Goal: Task Accomplishment & Management: Complete application form

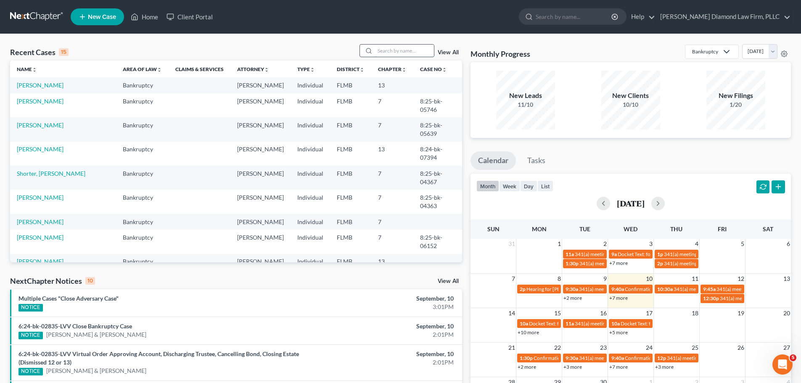
click at [410, 51] on input "search" at bounding box center [404, 51] width 59 height 12
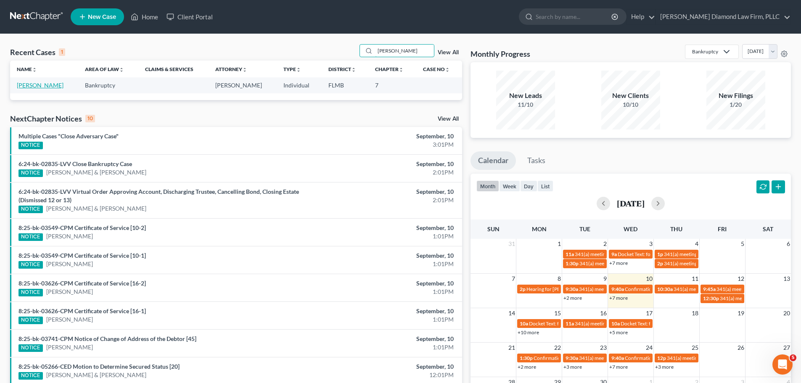
type input "[PERSON_NAME]"
click at [46, 82] on link "[PERSON_NAME]" at bounding box center [40, 85] width 47 height 7
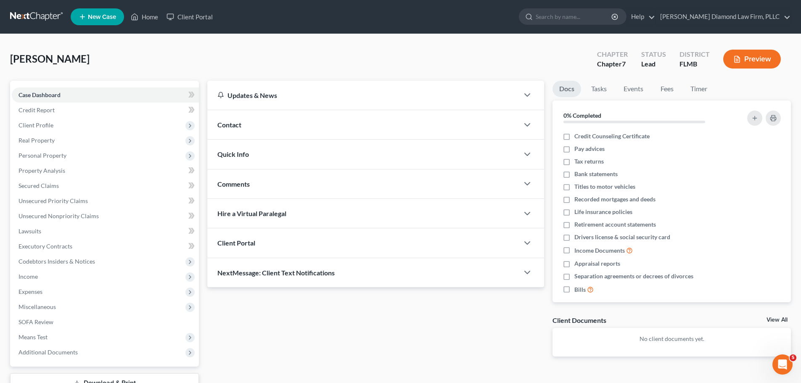
click at [286, 128] on div "Contact" at bounding box center [363, 124] width 312 height 29
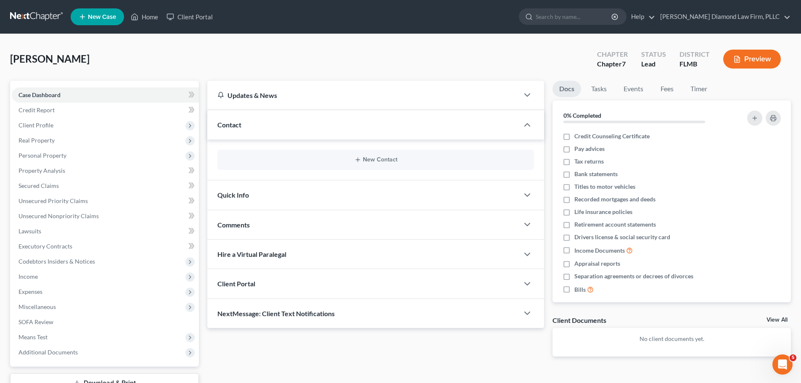
click at [464, 164] on div "New Contact" at bounding box center [375, 160] width 317 height 20
click at [310, 164] on div "New Contact" at bounding box center [375, 160] width 317 height 20
click at [361, 157] on icon "button" at bounding box center [358, 159] width 7 height 7
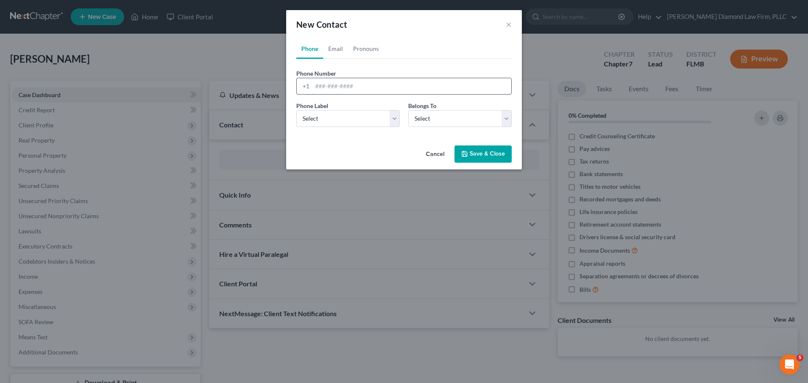
click at [357, 85] on input "tel" at bounding box center [411, 86] width 199 height 16
paste input "+13303070594"
click at [322, 84] on input "+13303070594" at bounding box center [411, 86] width 199 height 16
type input "3303070594"
click at [343, 118] on select "Select Mobile Home Work Other" at bounding box center [347, 118] width 103 height 17
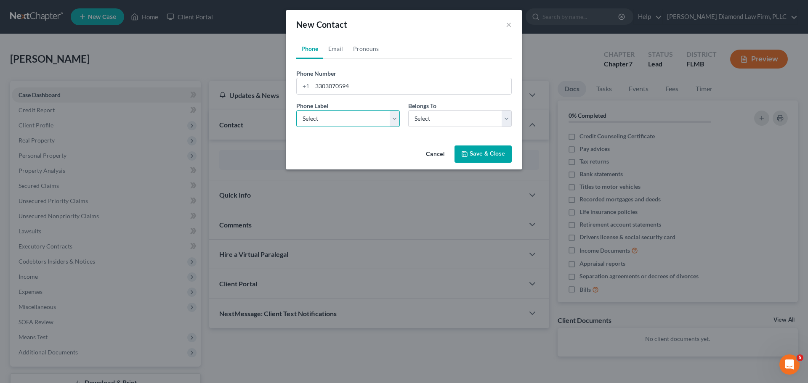
select select "0"
click at [296, 110] on select "Select Mobile Home Work Other" at bounding box center [347, 118] width 103 height 17
click at [433, 118] on select "Select Client Other" at bounding box center [459, 118] width 103 height 17
select select "0"
click at [408, 110] on select "Select Client Other" at bounding box center [459, 118] width 103 height 17
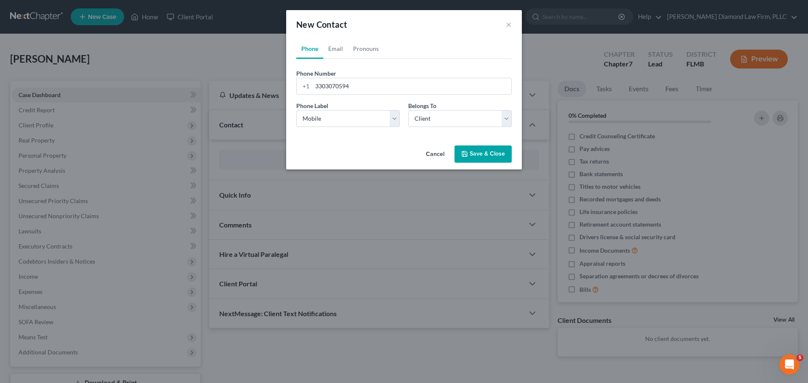
click at [466, 148] on button "Save & Close" at bounding box center [482, 155] width 57 height 18
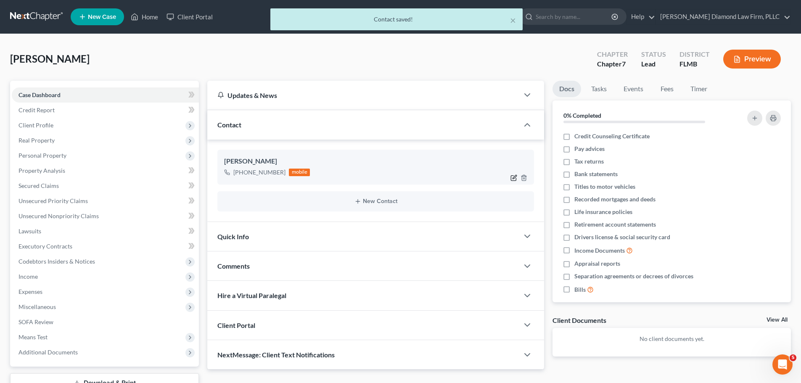
click at [517, 178] on icon "button" at bounding box center [514, 178] width 7 height 7
select select "0"
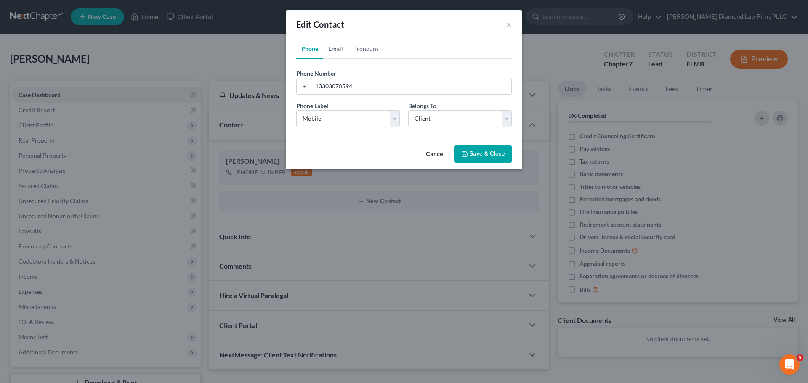
drag, startPoint x: 341, startPoint y: 51, endPoint x: 362, endPoint y: 59, distance: 22.9
click at [341, 51] on link "Email" at bounding box center [335, 49] width 25 height 20
click at [326, 87] on input "email" at bounding box center [411, 86] width 199 height 16
paste input "mdo8181985@gmail.com"
type input "mdo8181985@gmail.com"
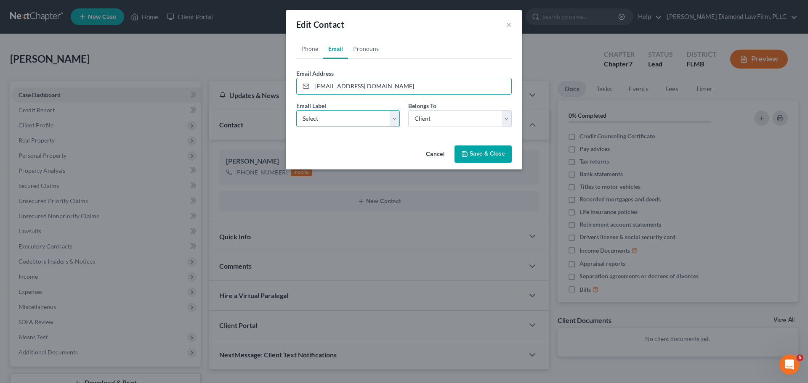
click at [324, 121] on select "Select Home Work Other" at bounding box center [347, 118] width 103 height 17
select select "0"
click at [296, 110] on select "Select Home Work Other" at bounding box center [347, 118] width 103 height 17
click at [477, 158] on button "Save & Close" at bounding box center [482, 155] width 57 height 18
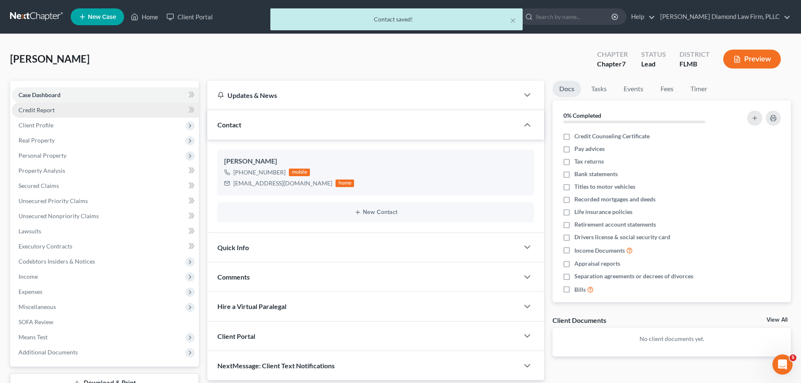
click at [66, 111] on link "Credit Report" at bounding box center [105, 110] width 187 height 15
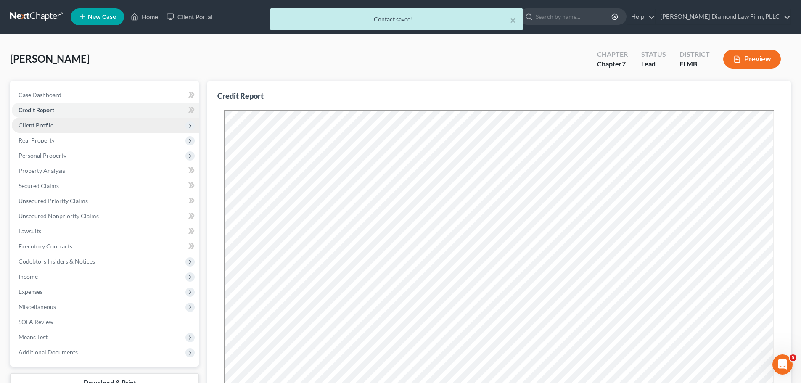
click at [64, 122] on span "Client Profile" at bounding box center [105, 125] width 187 height 15
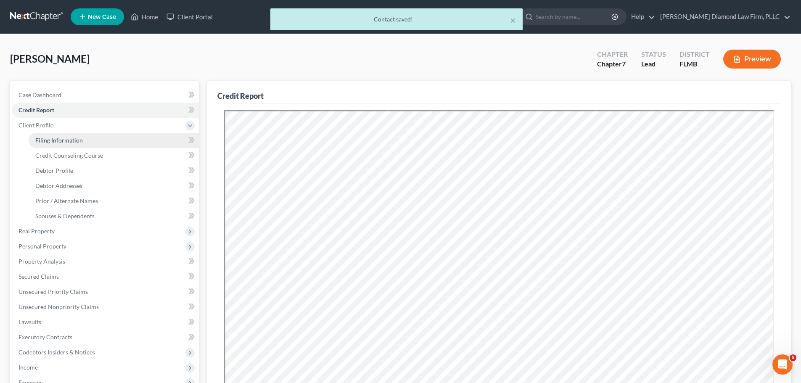
click at [62, 138] on span "Filing Information" at bounding box center [59, 140] width 48 height 7
select select "1"
select select "0"
select select "9"
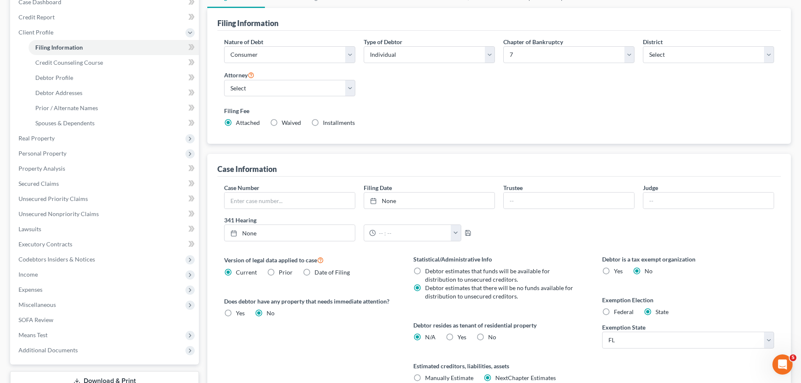
scroll to position [42, 0]
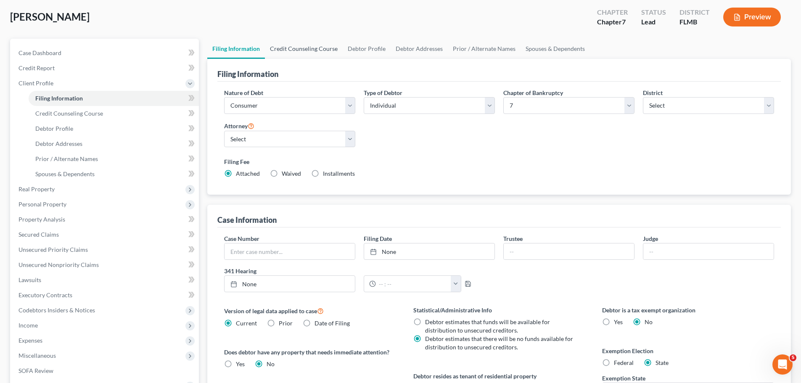
click at [288, 51] on link "Credit Counseling Course" at bounding box center [304, 49] width 78 height 20
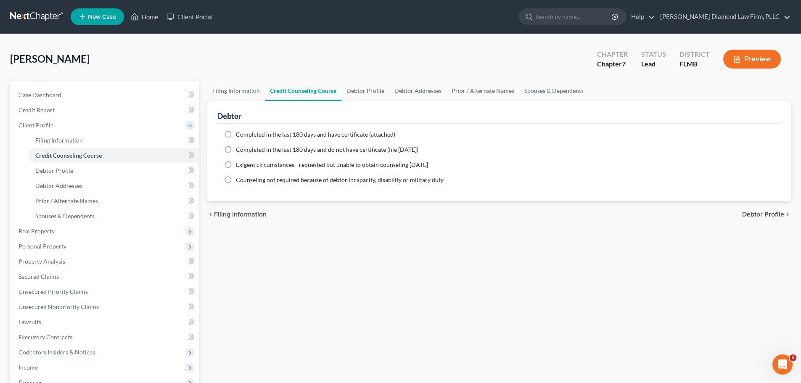
click at [308, 139] on ng-include "Completed in the last 180 days and have certificate (attached) Date Completed N…" at bounding box center [499, 157] width 550 height 54
click at [305, 131] on span "Completed in the last 180 days and have certificate (attached)" at bounding box center [315, 134] width 159 height 7
click at [245, 131] on input "Completed in the last 180 days and have certificate (attached)" at bounding box center [241, 132] width 5 height 5
radio input "true"
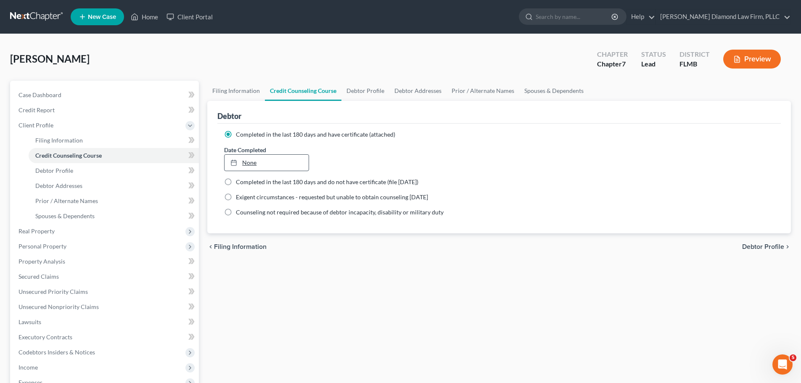
click at [278, 161] on link "None" at bounding box center [267, 163] width 84 height 16
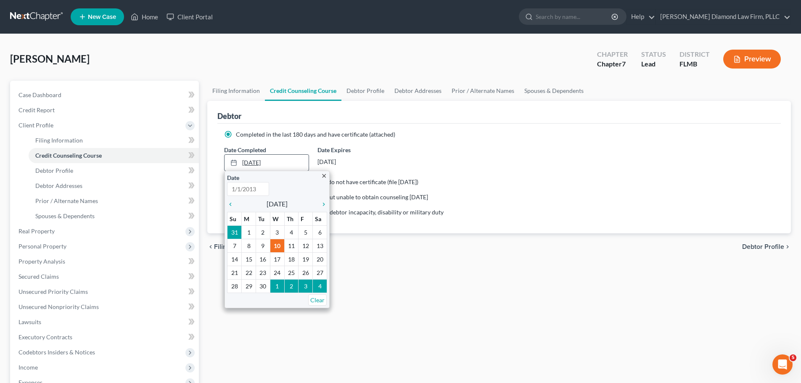
type input "9/10/2025"
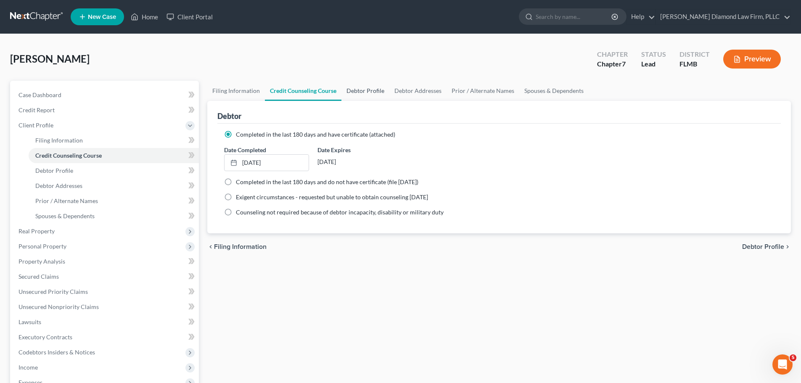
click at [355, 96] on link "Debtor Profile" at bounding box center [366, 91] width 48 height 20
select select "0"
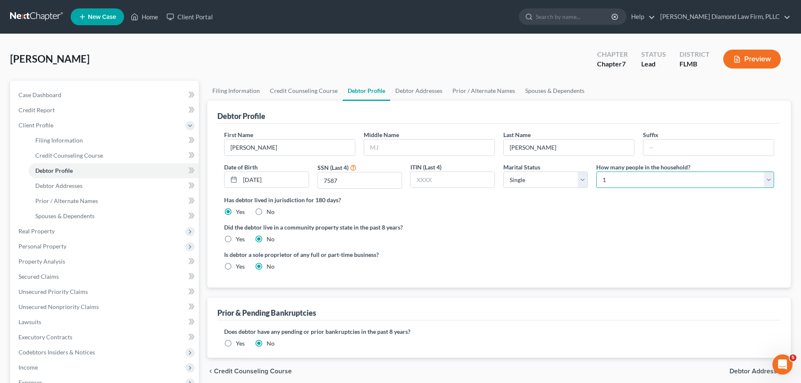
click at [625, 173] on select "Select 1 2 3 4 5 6 7 8 9 10 11 12 13 14 15 16 17 18 19 20" at bounding box center [685, 180] width 178 height 17
select select "1"
click at [596, 172] on select "Select 1 2 3 4 5 6 7 8 9 10 11 12 13 14 15 16 17 18 19 20" at bounding box center [685, 180] width 178 height 17
click at [397, 93] on link "Debtor Addresses" at bounding box center [418, 91] width 57 height 20
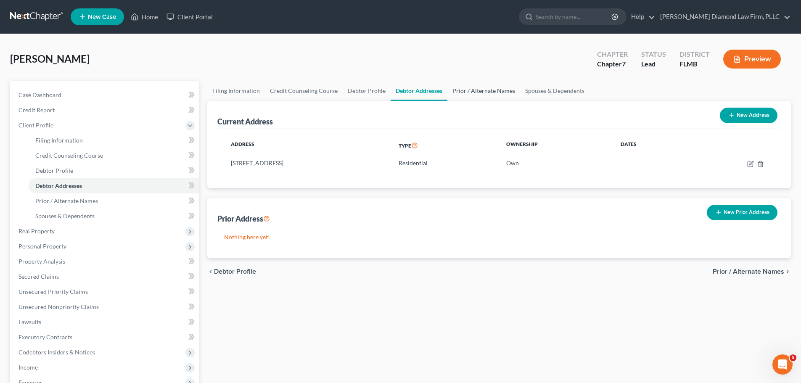
click at [490, 93] on link "Prior / Alternate Names" at bounding box center [484, 91] width 73 height 20
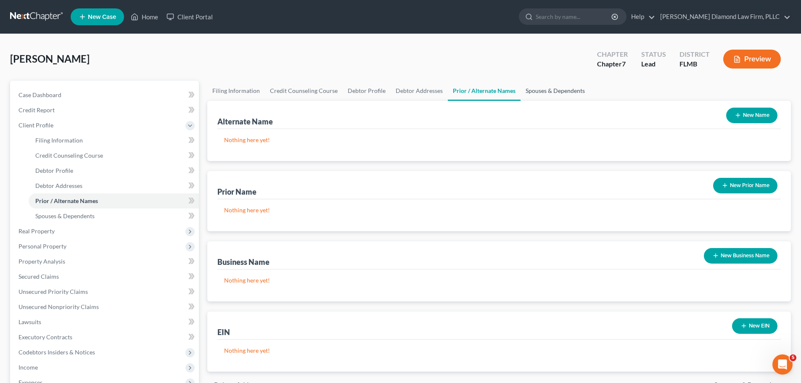
click at [548, 94] on link "Spouses & Dependents" at bounding box center [555, 91] width 69 height 20
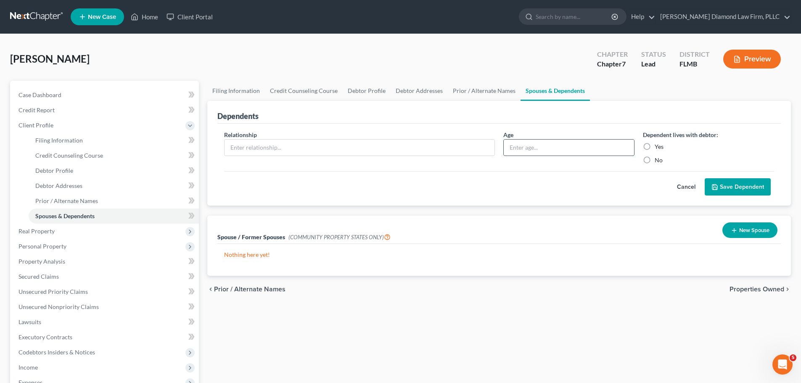
click at [559, 146] on input "text" at bounding box center [569, 148] width 130 height 16
click at [280, 142] on input "text" at bounding box center [360, 148] width 270 height 16
type input "Son"
type input "10"
click at [655, 143] on label "Yes" at bounding box center [659, 147] width 9 height 8
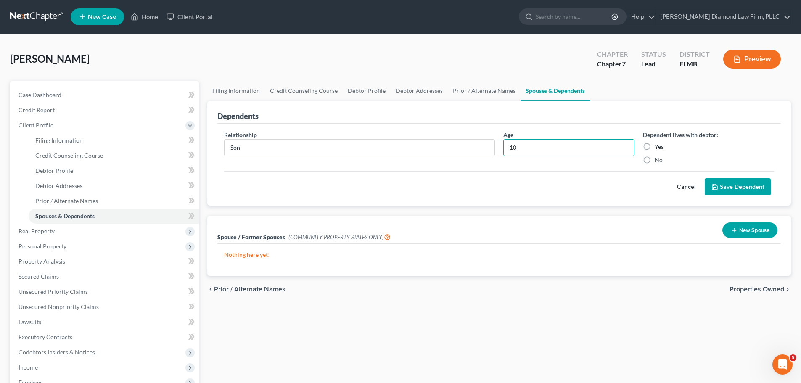
click at [658, 143] on input "Yes" at bounding box center [660, 145] width 5 height 5
radio input "true"
click at [741, 186] on button "Save Dependent" at bounding box center [738, 187] width 66 height 18
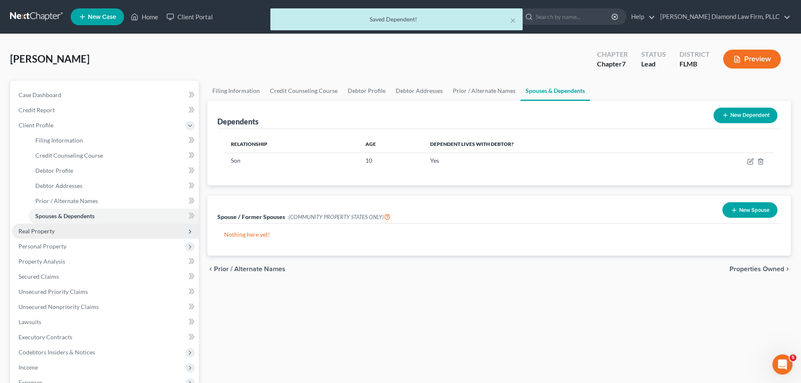
click at [93, 231] on span "Real Property" at bounding box center [105, 231] width 187 height 15
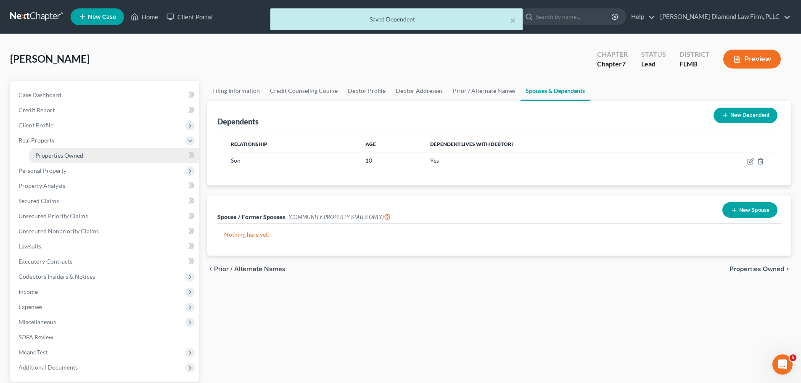
click at [73, 155] on span "Properties Owned" at bounding box center [59, 155] width 48 height 7
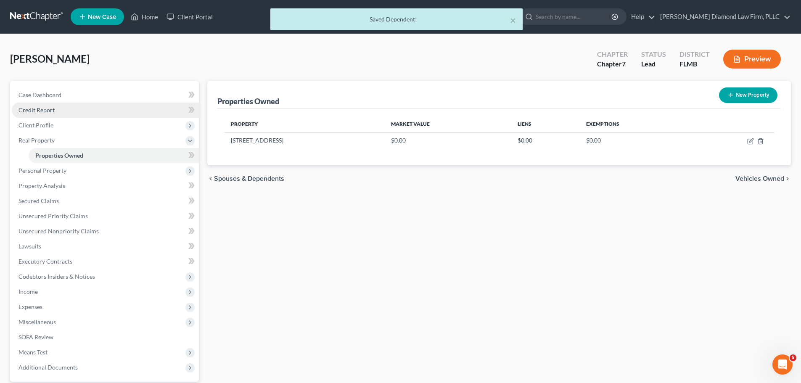
click at [47, 114] on link "Credit Report" at bounding box center [105, 110] width 187 height 15
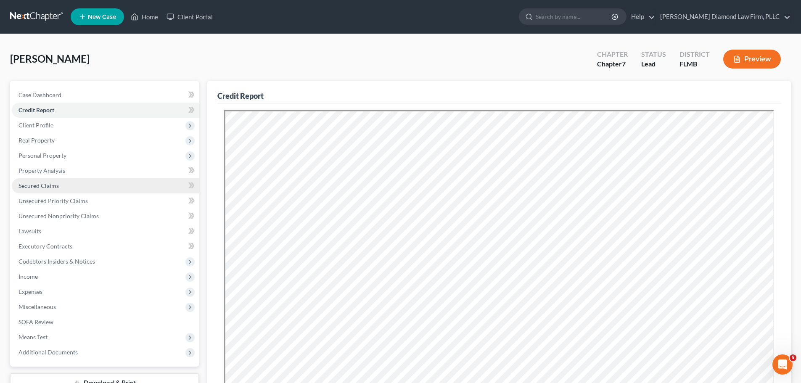
click at [44, 189] on span "Secured Claims" at bounding box center [39, 185] width 40 height 7
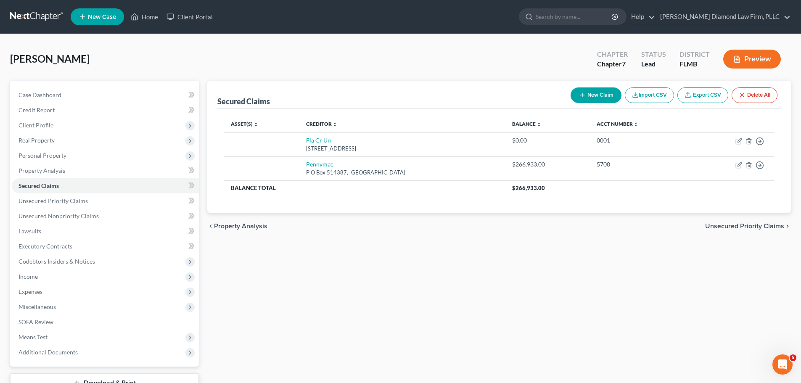
click at [742, 93] on icon "button" at bounding box center [742, 95] width 7 height 7
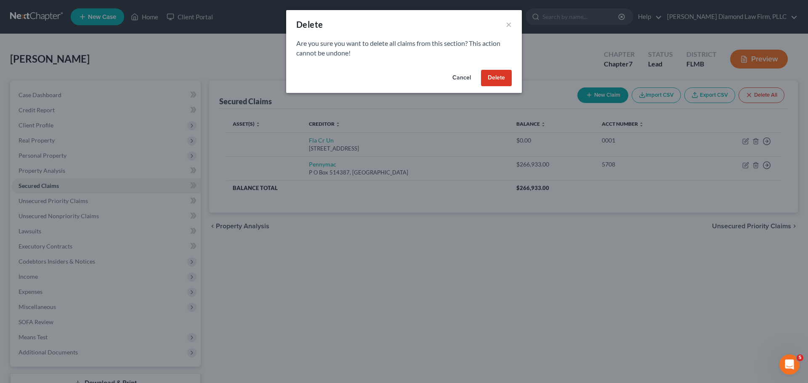
click at [492, 78] on button "Delete" at bounding box center [496, 78] width 31 height 17
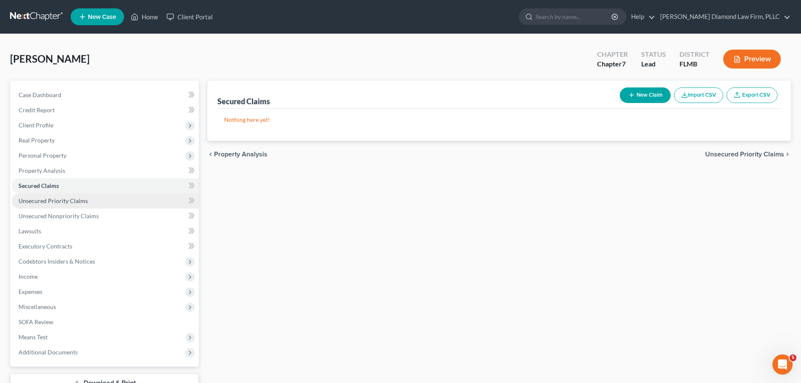
click at [106, 199] on link "Unsecured Priority Claims" at bounding box center [105, 200] width 187 height 15
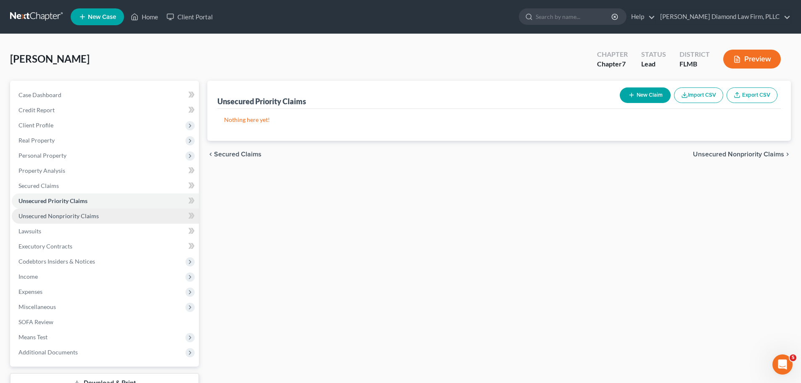
click at [104, 215] on link "Unsecured Nonpriority Claims" at bounding box center [105, 216] width 187 height 15
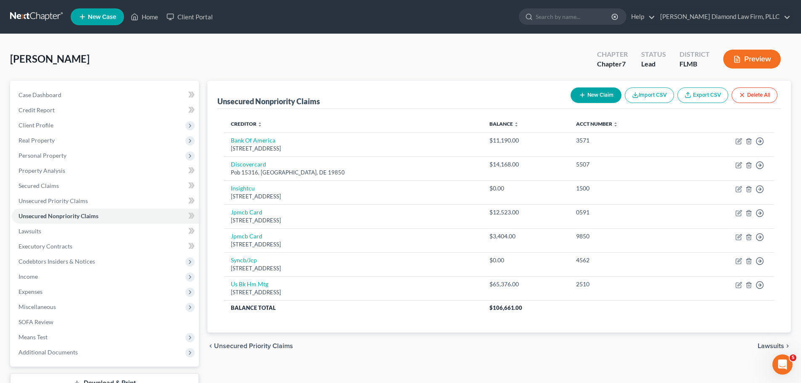
click at [758, 92] on button "Delete All" at bounding box center [755, 95] width 46 height 16
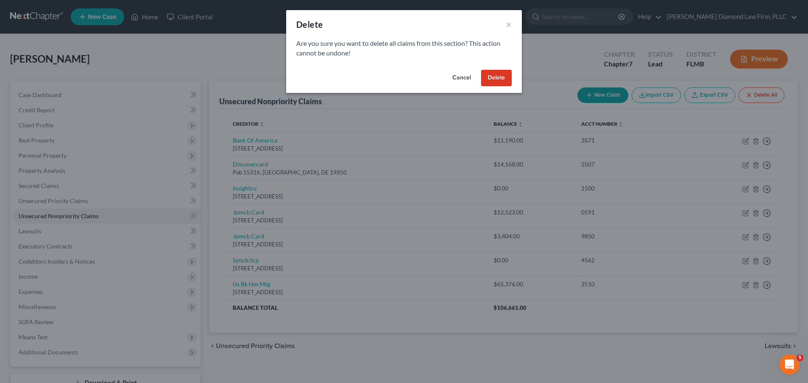
click at [499, 77] on button "Delete" at bounding box center [496, 78] width 31 height 17
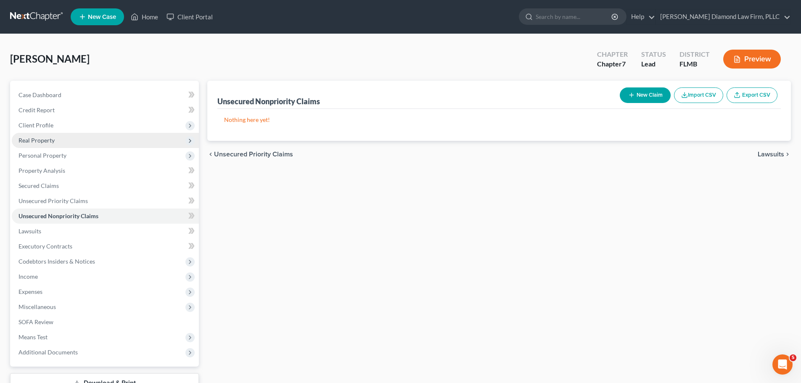
click at [89, 139] on span "Real Property" at bounding box center [105, 140] width 187 height 15
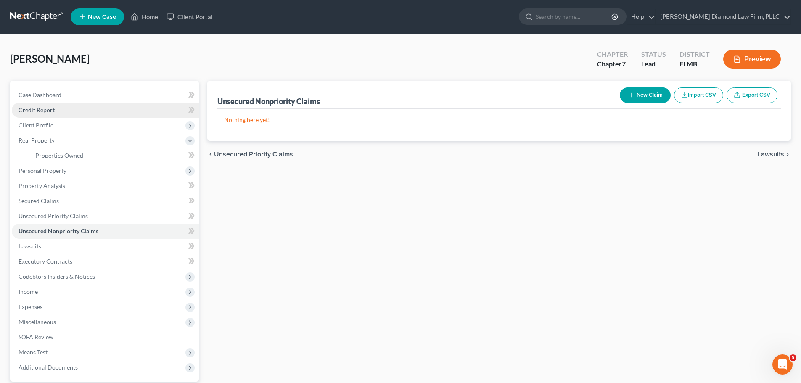
click at [68, 104] on link "Credit Report" at bounding box center [105, 110] width 187 height 15
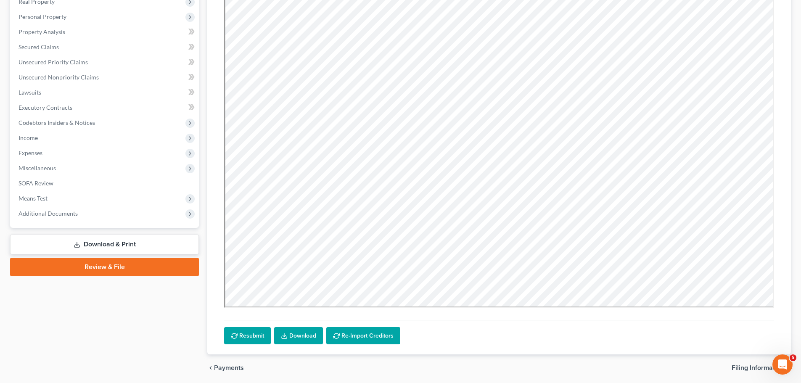
scroll to position [169, 0]
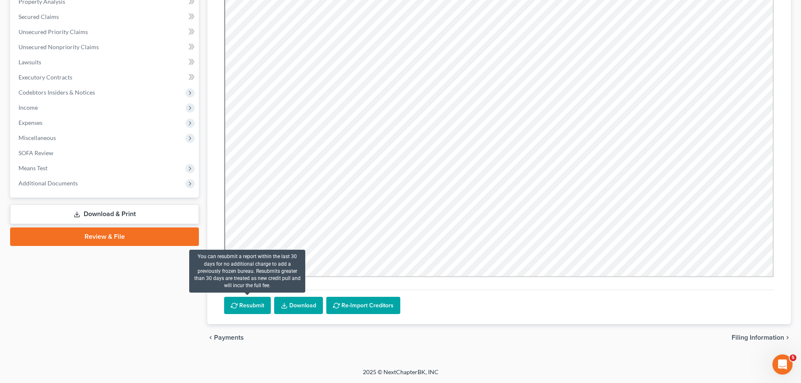
click at [241, 312] on button "Resubmit" at bounding box center [247, 306] width 47 height 18
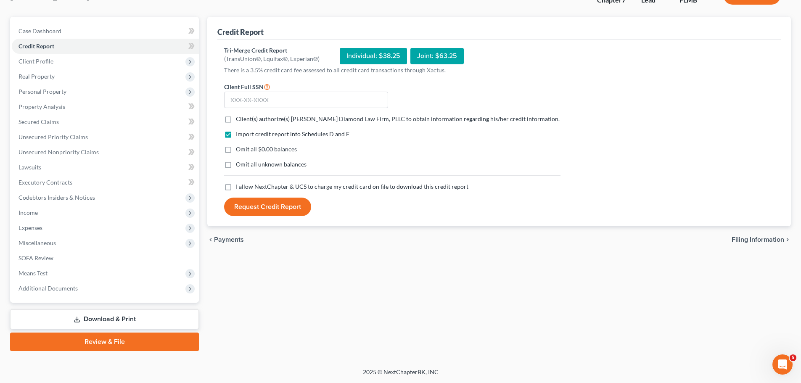
click at [242, 118] on span "Client(s) authorize(s) Ziegler Diamond Law Firm, PLLC to obtain information reg…" at bounding box center [398, 118] width 324 height 7
click at [242, 118] on input "Client(s) authorize(s) Ziegler Diamond Law Firm, PLLC to obtain information reg…" at bounding box center [241, 117] width 5 height 5
checkbox input "true"
click at [250, 185] on span "I allow NextChapter & UCS to charge my credit card on file to download this cre…" at bounding box center [352, 186] width 233 height 7
click at [245, 185] on input "I allow NextChapter & UCS to charge my credit card on file to download this cre…" at bounding box center [241, 185] width 5 height 5
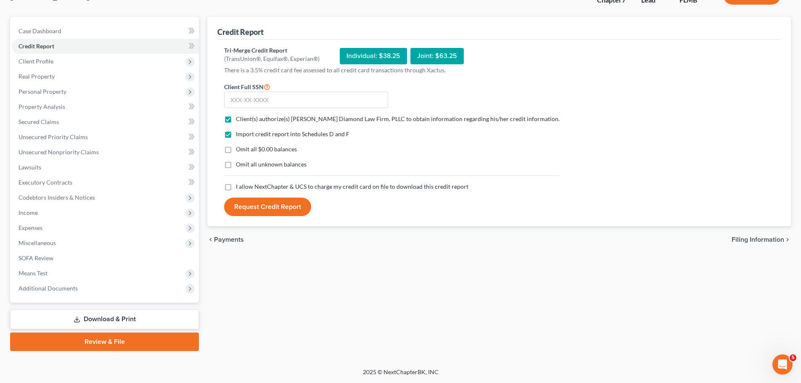
checkbox input "true"
click at [265, 102] on input "text" at bounding box center [306, 100] width 164 height 17
drag, startPoint x: 266, startPoint y: 101, endPoint x: 341, endPoint y: 95, distance: 75.1
click at [266, 101] on input "text" at bounding box center [306, 100] width 164 height 17
click at [272, 99] on input "text" at bounding box center [306, 100] width 164 height 17
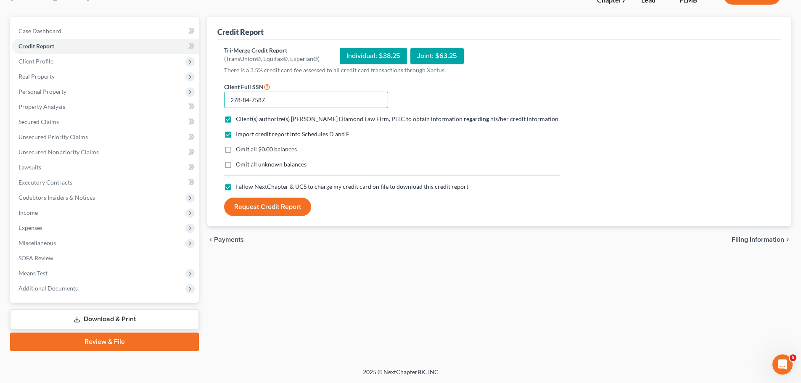
type input "278-84-7587"
click at [283, 203] on button "Request Credit Report" at bounding box center [267, 207] width 87 height 19
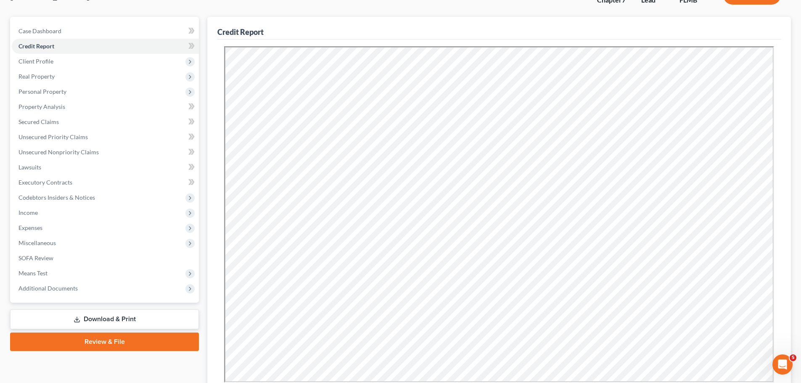
scroll to position [0, 0]
click at [64, 62] on span "Client Profile" at bounding box center [105, 61] width 187 height 15
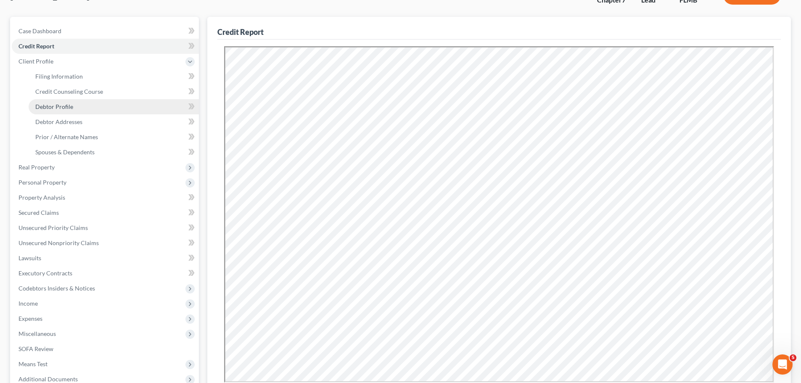
click at [58, 113] on link "Debtor Profile" at bounding box center [114, 106] width 170 height 15
select select "0"
select select "1"
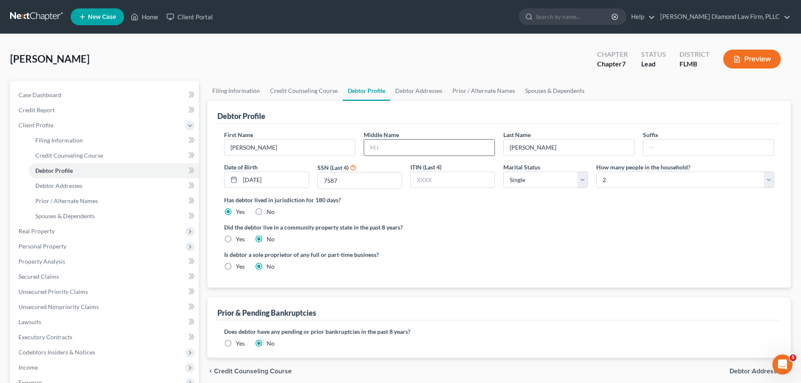
click at [414, 154] on input "text" at bounding box center [429, 148] width 130 height 16
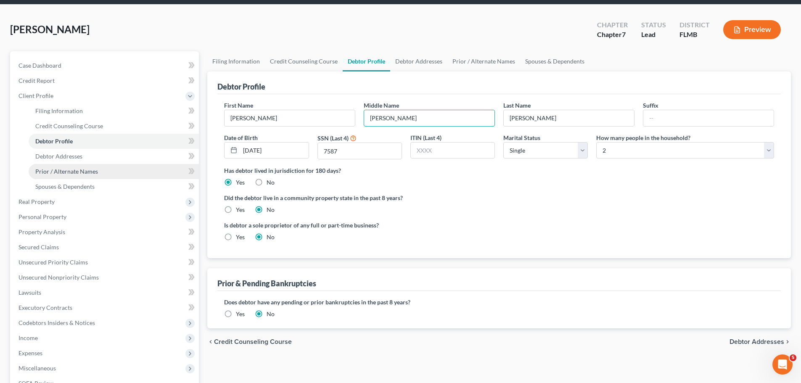
scroll to position [42, 0]
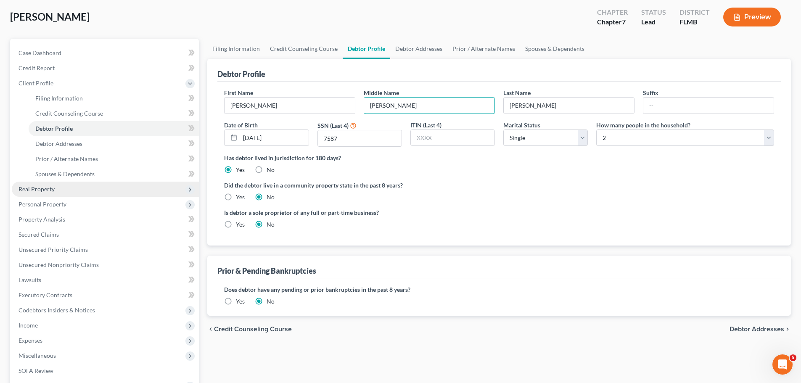
type input "David"
click at [85, 191] on span "Real Property" at bounding box center [105, 189] width 187 height 15
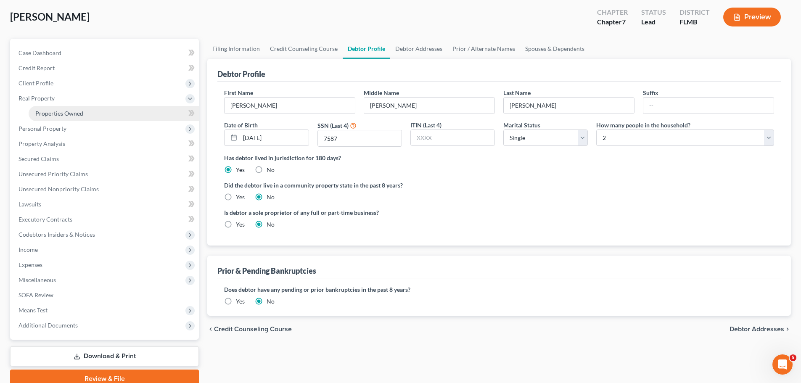
click at [72, 116] on span "Properties Owned" at bounding box center [59, 113] width 48 height 7
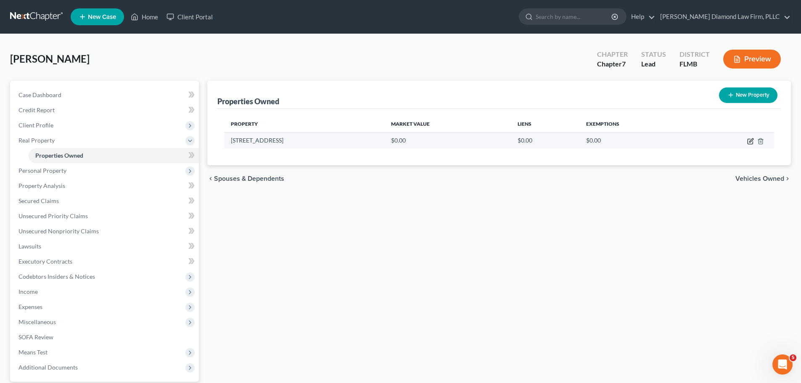
click at [747, 139] on icon "button" at bounding box center [750, 141] width 7 height 7
select select "9"
select select "40"
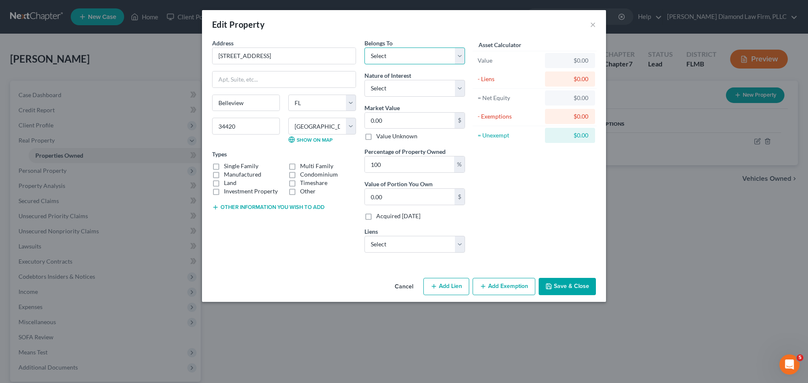
click at [413, 56] on select "Select Debtor 1 Only Debtor 2 Only Debtor 1 And Debtor 2 Only At Least One Of T…" at bounding box center [414, 56] width 101 height 17
click at [413, 57] on select "Select Debtor 1 Only Debtor 2 Only Debtor 1 And Debtor 2 Only At Least One Of T…" at bounding box center [414, 56] width 101 height 17
click at [411, 113] on input "0.00" at bounding box center [410, 121] width 90 height 16
type input "1"
type input "1.00"
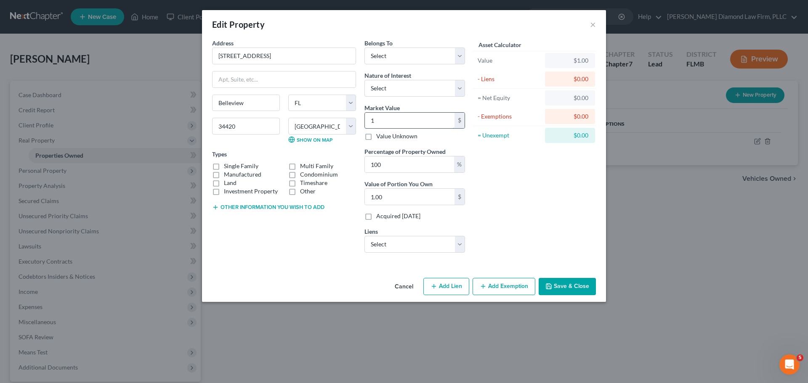
type input "18"
type input "18.00"
type input "182"
type input "182.00"
type input "1829"
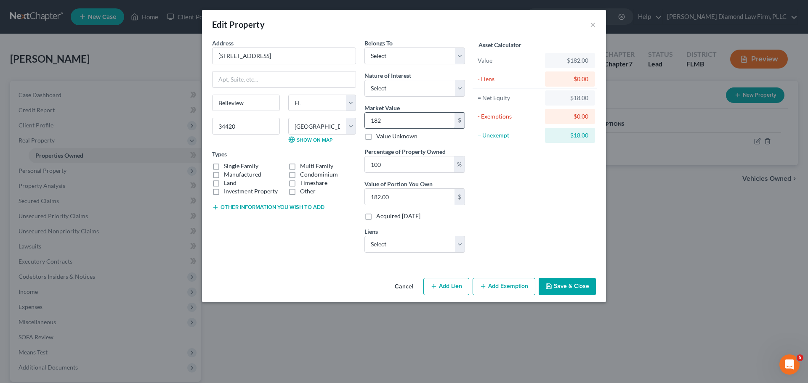
type input "1,829.00"
type input "1,8290"
type input "18,290.00"
type input "18,2900"
type input "182,900.00"
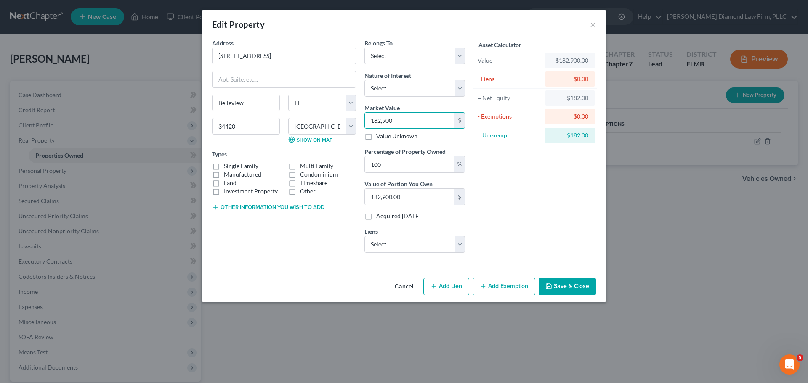
type input "182,900"
click at [228, 166] on label "Single Family" at bounding box center [241, 166] width 34 height 8
click at [228, 166] on input "Single Family" at bounding box center [229, 164] width 5 height 5
checkbox input "true"
click at [368, 50] on select "Select Debtor 1 Only Debtor 2 Only Debtor 1 And Debtor 2 Only At Least One Of T…" at bounding box center [414, 56] width 101 height 17
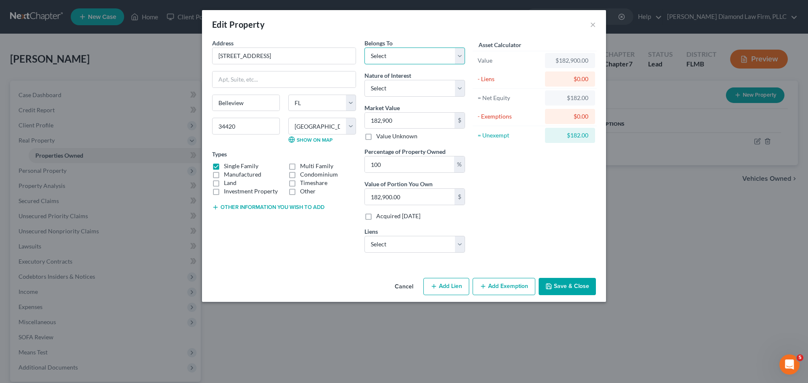
select select "0"
click at [364, 48] on select "Select Debtor 1 Only Debtor 2 Only Debtor 1 And Debtor 2 Only At Least One Of T…" at bounding box center [414, 56] width 101 height 17
drag, startPoint x: 390, startPoint y: 84, endPoint x: 392, endPoint y: 90, distance: 6.1
click at [390, 84] on select "Select Fee Simple Joint Tenant Life Estate Equitable Interest Future Interest T…" at bounding box center [414, 88] width 101 height 17
select select "0"
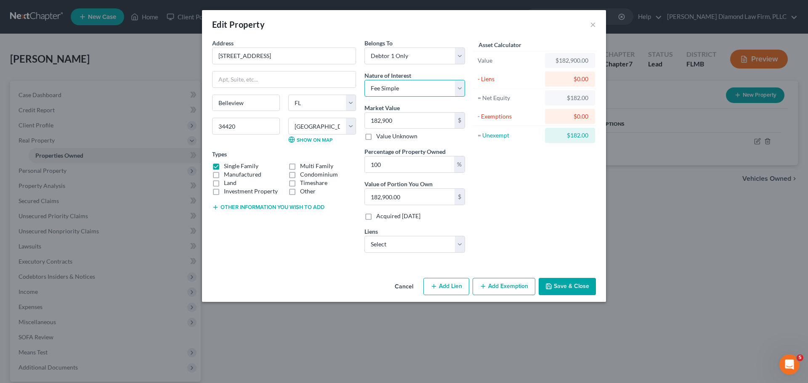
click at [364, 80] on select "Select Fee Simple Joint Tenant Life Estate Equitable Interest Future Interest T…" at bounding box center [414, 88] width 101 height 17
click at [400, 249] on select "Select Pennymac - $265,367.00 Us Bank Home Mtg - $64,669.00 Florida Credit Unio…" at bounding box center [414, 244] width 101 height 17
select select "1"
click at [364, 236] on select "Select Pennymac - $265,367.00 Us Bank Home Mtg - $64,669.00 Florida Credit Unio…" at bounding box center [414, 244] width 101 height 17
select select
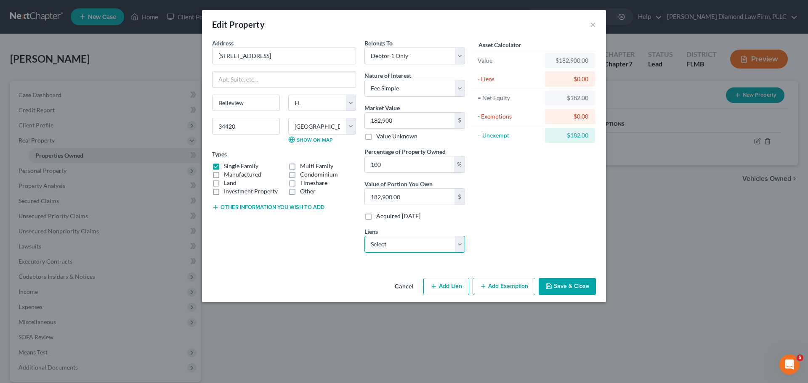
select select "24"
select select "0"
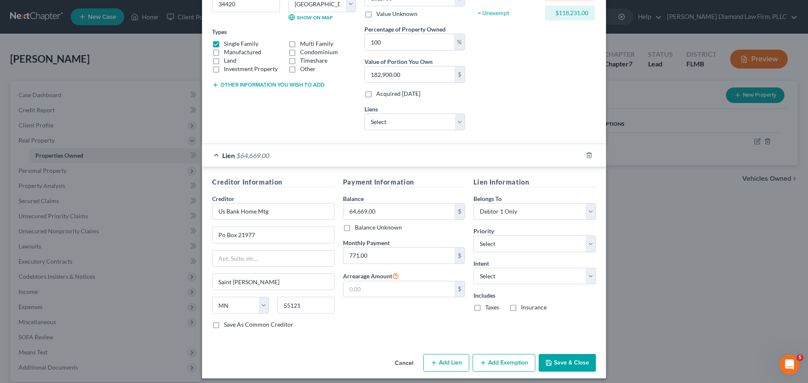
scroll to position [128, 0]
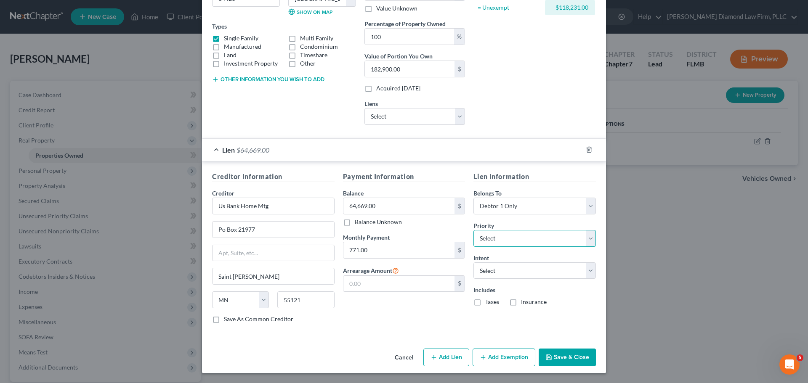
click at [484, 237] on select "Select 1st 2nd 3rd 4th 5th 6th 7th 8th 9th 10th 11th 12th 13th 14th 15th 16th 1…" at bounding box center [534, 238] width 122 height 17
drag, startPoint x: 484, startPoint y: 237, endPoint x: 484, endPoint y: 246, distance: 9.3
click at [484, 237] on select "Select 1st 2nd 3rd 4th 5th 6th 7th 8th 9th 10th 11th 12th 13th 14th 15th 16th 1…" at bounding box center [534, 238] width 122 height 17
click at [487, 279] on select "Select Surrender Redeem Reaffirm Avoid Other" at bounding box center [534, 270] width 122 height 17
select select "4"
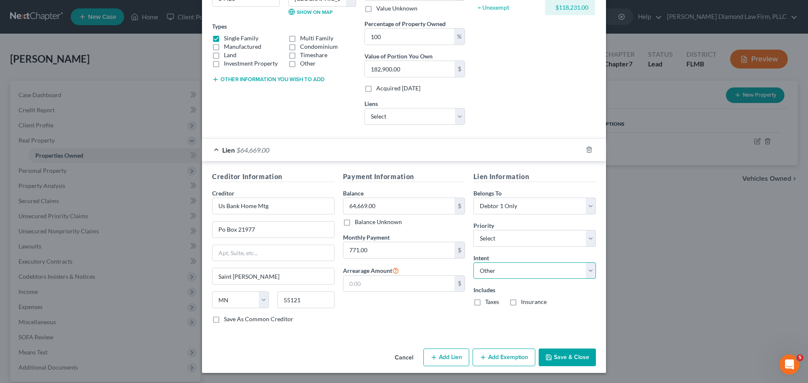
click at [473, 262] on select "Select Surrender Redeem Reaffirm Avoid Other" at bounding box center [534, 270] width 122 height 17
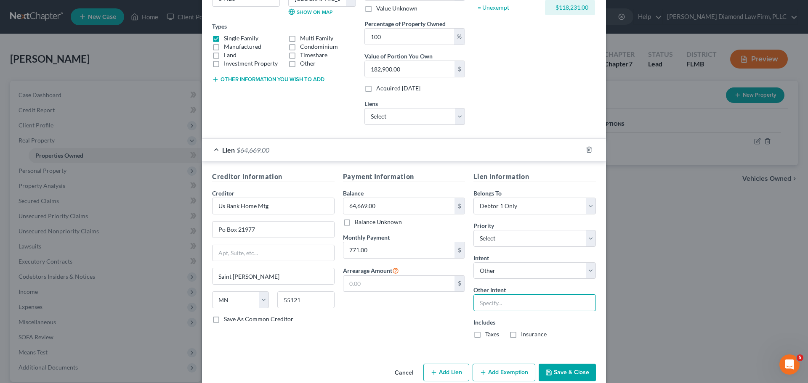
click at [512, 299] on input "text" at bounding box center [534, 302] width 122 height 17
type input "Continue payments per contract"
click at [485, 333] on label "Taxes" at bounding box center [492, 334] width 14 height 8
click at [488, 333] on input "Taxes" at bounding box center [490, 332] width 5 height 5
checkbox input "true"
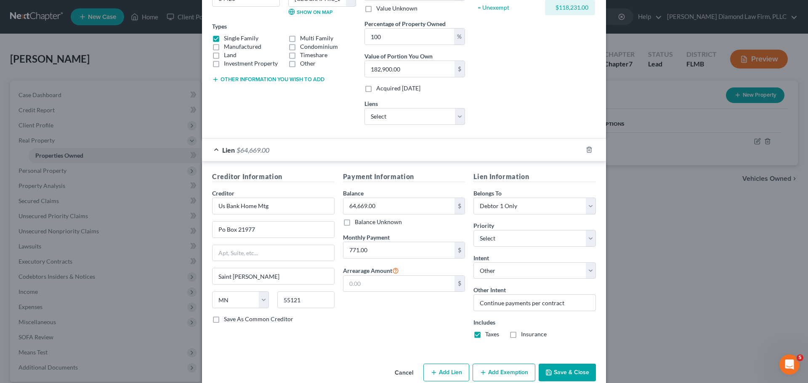
click at [533, 339] on div "Lien Information Belongs To * Select Debtor 1 Only Debtor 2 Only Debtor 1 And D…" at bounding box center [534, 259] width 131 height 174
click at [543, 335] on div "Includes Taxes Insurance" at bounding box center [534, 328] width 122 height 21
drag, startPoint x: 530, startPoint y: 334, endPoint x: 528, endPoint y: 340, distance: 6.0
click at [530, 334] on label "Insurance" at bounding box center [534, 334] width 26 height 8
click at [521, 334] on label "Insurance" at bounding box center [534, 334] width 26 height 8
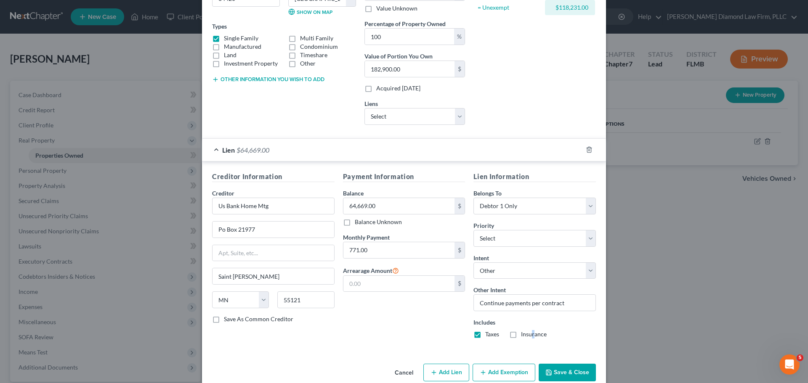
click at [524, 334] on input "Insurance" at bounding box center [526, 332] width 5 height 5
checkbox input "true"
click at [561, 368] on button "Save & Close" at bounding box center [566, 373] width 57 height 18
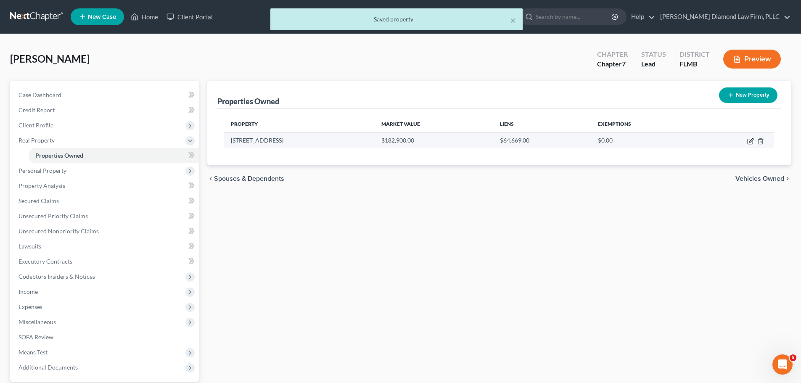
click at [750, 143] on icon "button" at bounding box center [750, 141] width 7 height 7
select select "9"
select select "40"
select select "0"
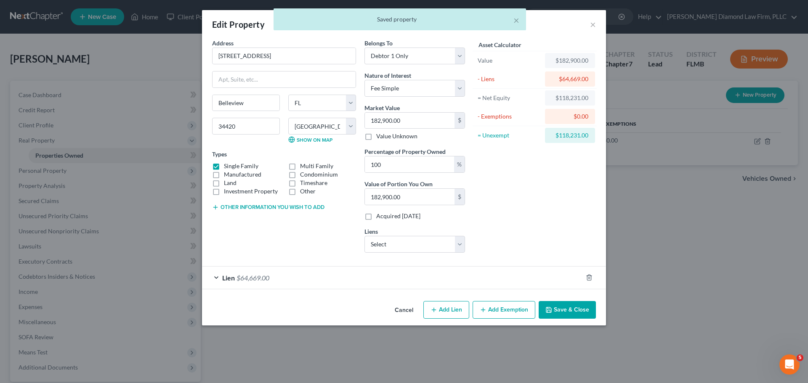
click at [486, 314] on button "Add Exemption" at bounding box center [503, 310] width 63 height 18
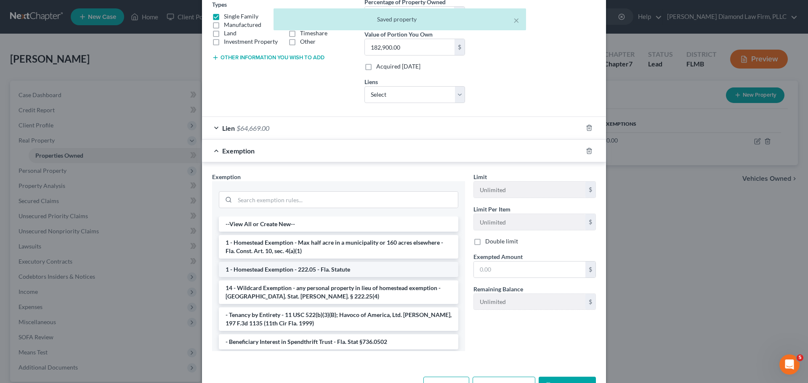
scroll to position [178, 0]
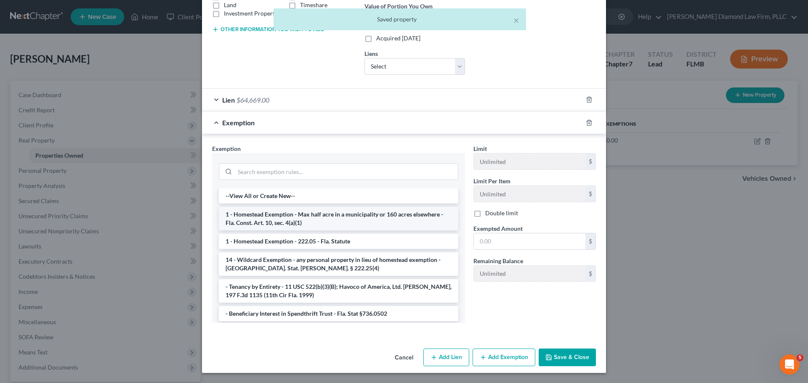
click at [297, 221] on li "1 - Homestead Exemption - Max half acre in a municipality or 160 acres elsewher…" at bounding box center [338, 219] width 239 height 24
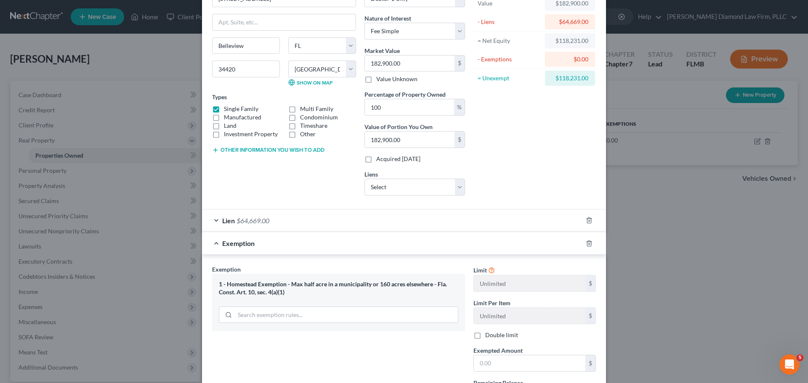
scroll to position [0, 0]
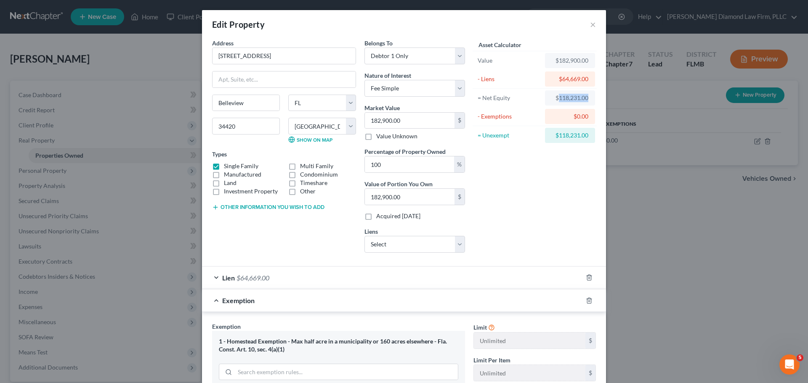
drag, startPoint x: 556, startPoint y: 99, endPoint x: 586, endPoint y: 99, distance: 29.9
click at [586, 99] on div "$118,231.00" at bounding box center [570, 97] width 50 height 15
copy div "118,231.00"
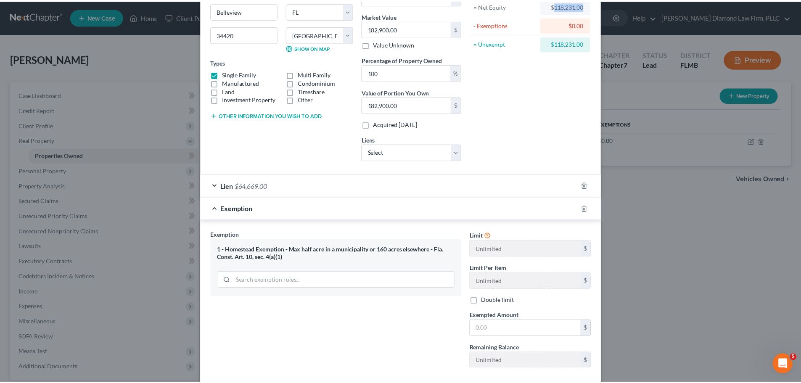
scroll to position [138, 0]
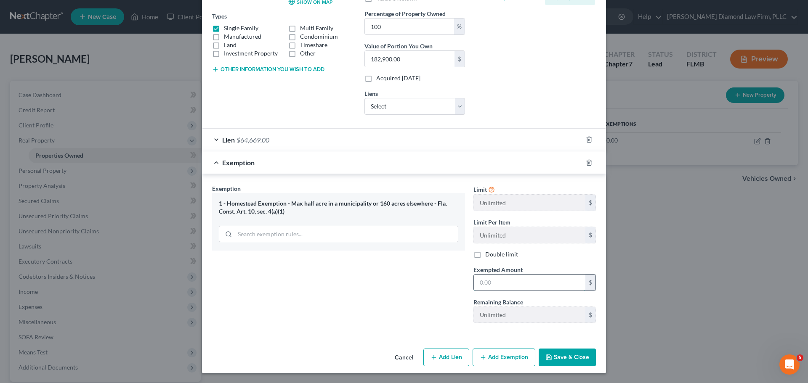
click at [503, 288] on input "text" at bounding box center [529, 283] width 111 height 16
paste input "118,231.00"
type input "118,231.00"
click at [562, 362] on button "Save & Close" at bounding box center [566, 358] width 57 height 18
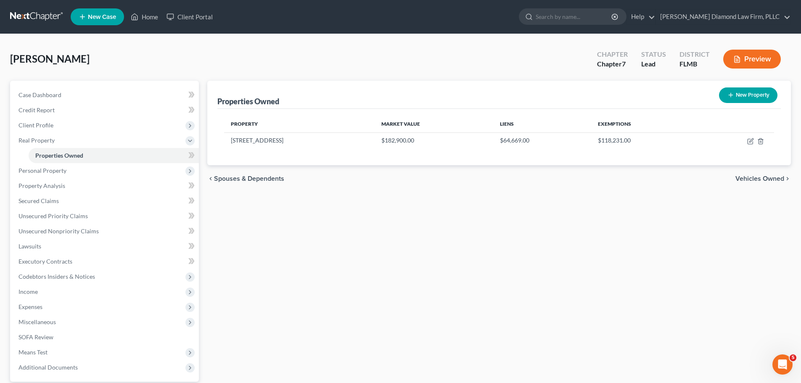
drag, startPoint x: 21, startPoint y: 15, endPoint x: 32, endPoint y: 12, distance: 11.7
click at [21, 15] on link at bounding box center [37, 16] width 54 height 15
